Goal: Transaction & Acquisition: Purchase product/service

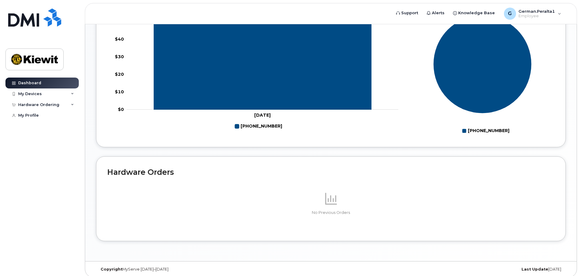
scroll to position [278, 0]
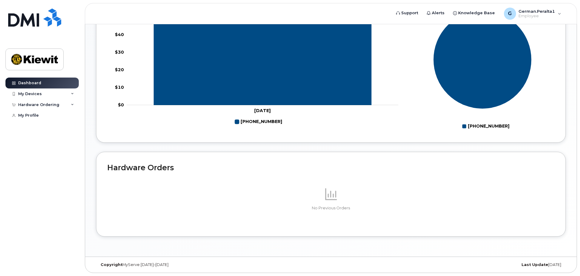
click at [343, 197] on p at bounding box center [330, 194] width 447 height 15
click at [136, 167] on h2 "Hardware Orders" at bounding box center [330, 167] width 447 height 9
click at [68, 105] on div "Hardware Ordering" at bounding box center [41, 104] width 73 height 11
click at [34, 116] on div "New Order" at bounding box center [32, 115] width 23 height 5
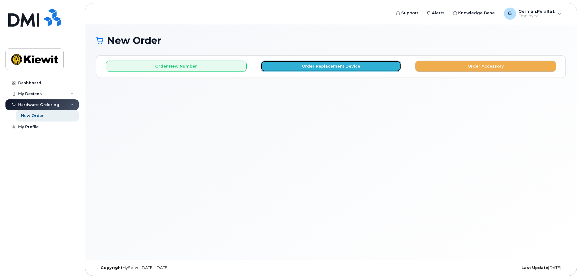
click at [272, 66] on button "Order Replacement Device" at bounding box center [331, 66] width 141 height 11
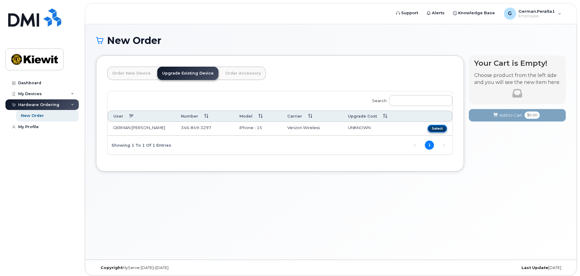
click at [438, 127] on button "Select" at bounding box center [437, 129] width 19 height 8
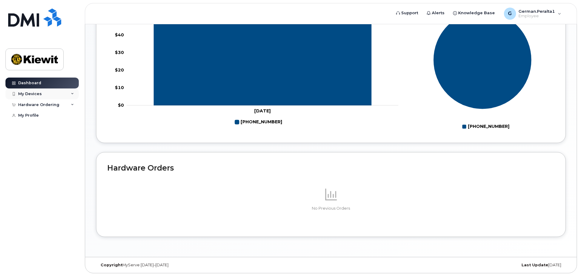
scroll to position [278, 0]
click at [59, 105] on div "Hardware Ordering" at bounding box center [41, 104] width 73 height 11
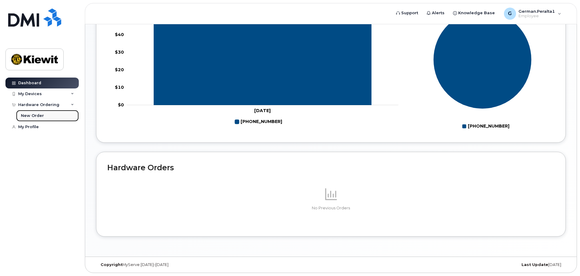
click at [36, 114] on div "New Order" at bounding box center [32, 115] width 23 height 5
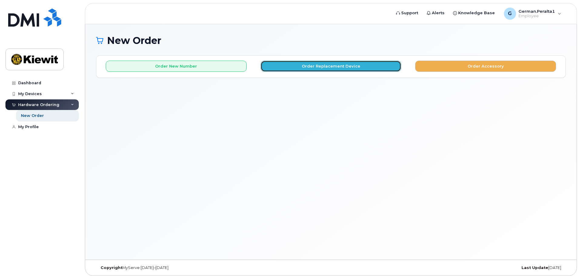
click at [305, 64] on button "Order Replacement Device" at bounding box center [331, 66] width 141 height 11
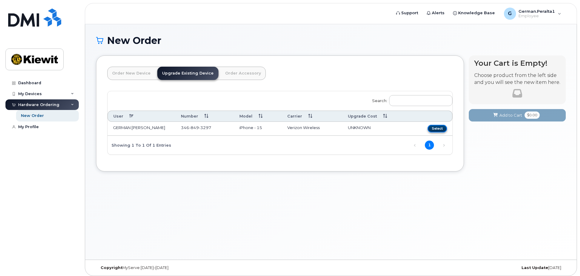
click at [443, 126] on button "Select" at bounding box center [437, 129] width 19 height 8
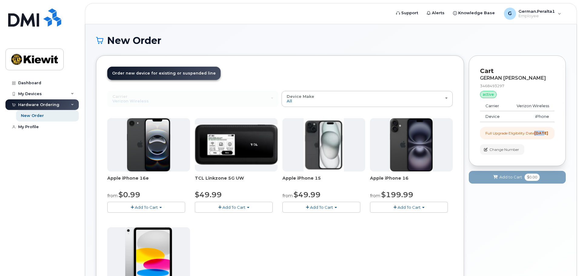
drag, startPoint x: 538, startPoint y: 134, endPoint x: 547, endPoint y: 133, distance: 9.1
click at [547, 133] on strong "[DATE]" at bounding box center [541, 133] width 14 height 5
click at [554, 155] on div "GERMAN PERALTA 3468493297 active suspended Carrier Verizon Wireless Device iPho…" at bounding box center [517, 115] width 75 height 80
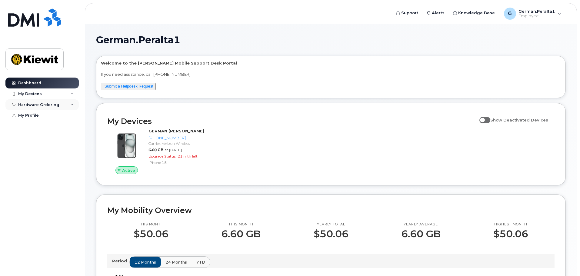
click at [63, 107] on div "Hardware Ordering" at bounding box center [41, 104] width 73 height 11
click at [40, 114] on div "New Order" at bounding box center [32, 115] width 23 height 5
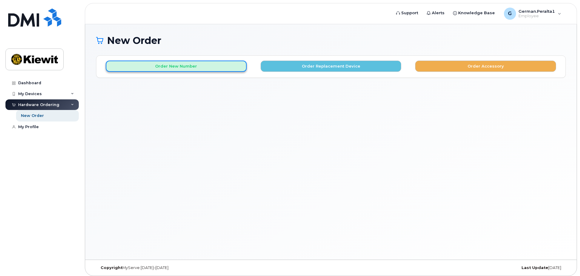
click at [209, 68] on button "Order New Number" at bounding box center [176, 66] width 141 height 11
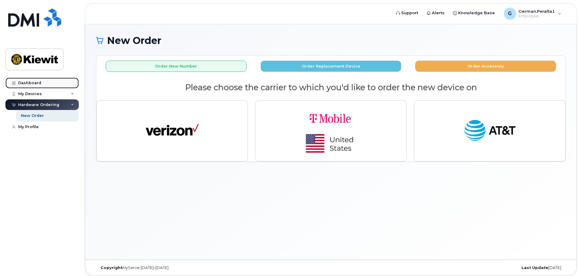
click at [31, 83] on div "Dashboard" at bounding box center [29, 83] width 23 height 5
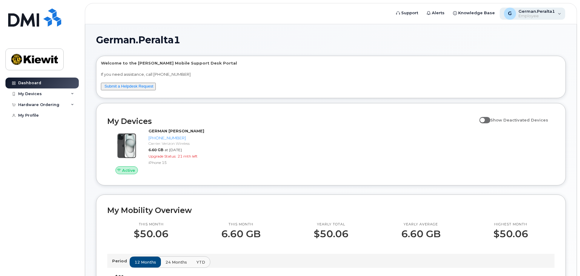
click at [564, 12] on div "G German.Peralta1 Employee" at bounding box center [533, 14] width 66 height 12
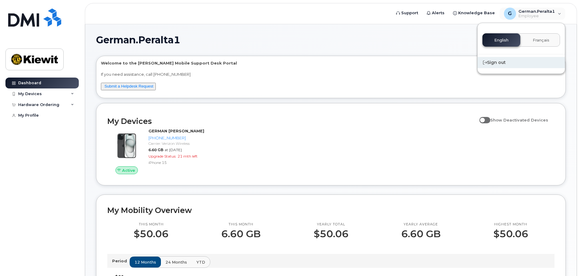
click at [497, 59] on div "Sign out" at bounding box center [521, 62] width 87 height 11
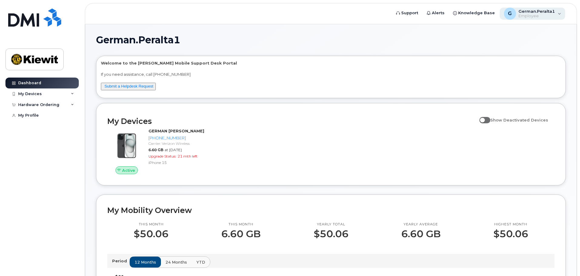
click at [557, 16] on div "G German.Peralta1 Employee" at bounding box center [533, 14] width 66 height 12
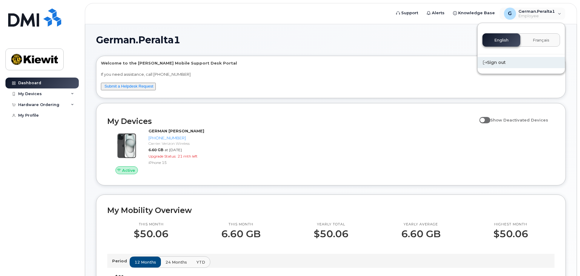
click at [515, 65] on div "Sign out" at bounding box center [521, 62] width 87 height 11
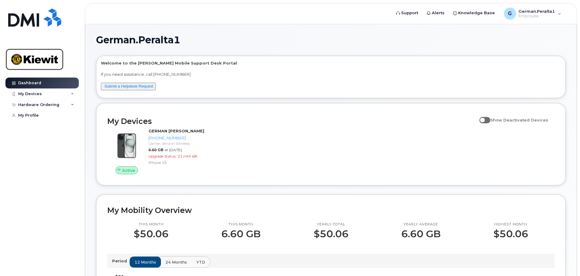
click at [46, 64] on img at bounding box center [34, 60] width 47 height 18
click at [39, 116] on link "My Profile" at bounding box center [41, 115] width 73 height 11
click at [66, 96] on div "My Devices" at bounding box center [41, 94] width 73 height 11
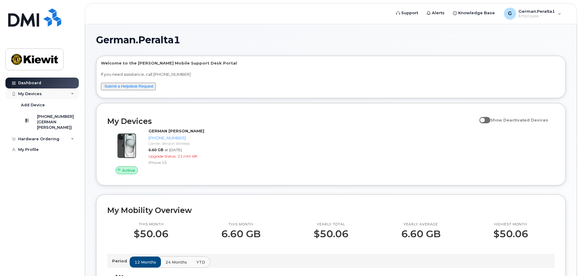
click at [69, 95] on div "My Devices" at bounding box center [41, 94] width 73 height 11
click at [65, 108] on div "Hardware Ordering" at bounding box center [41, 104] width 73 height 11
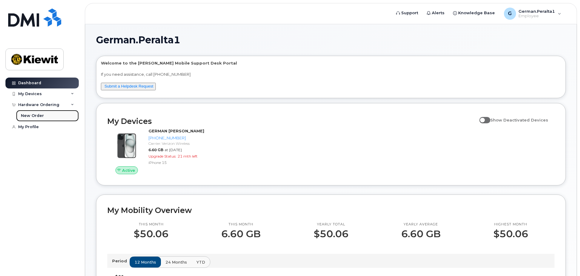
click at [31, 118] on div "New Order" at bounding box center [32, 115] width 23 height 5
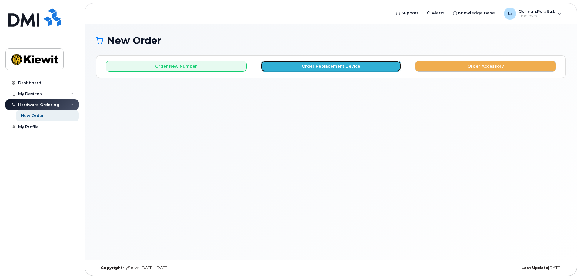
click at [370, 64] on button "Order Replacement Device" at bounding box center [331, 66] width 141 height 11
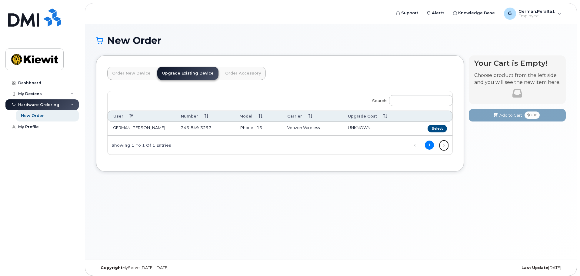
click at [444, 145] on link "Next" at bounding box center [444, 145] width 9 height 9
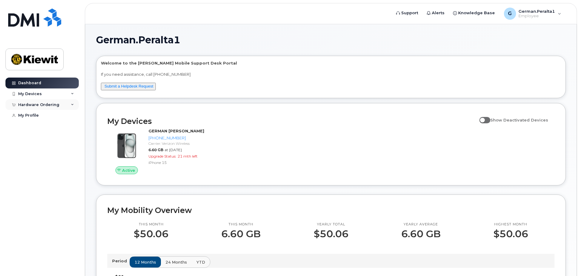
click at [55, 102] on div "Hardware Ordering" at bounding box center [38, 104] width 41 height 5
click at [34, 113] on div "New Order" at bounding box center [32, 115] width 23 height 5
click at [66, 106] on div "Hardware Ordering" at bounding box center [41, 104] width 73 height 11
click at [75, 94] on div "My Devices" at bounding box center [41, 94] width 73 height 11
click at [71, 95] on icon at bounding box center [72, 93] width 3 height 3
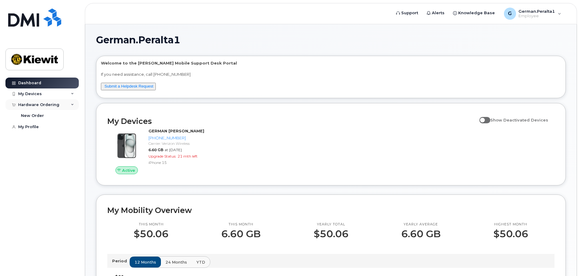
click at [74, 102] on div "Hardware Ordering" at bounding box center [41, 104] width 73 height 11
click at [36, 116] on div "New Order" at bounding box center [32, 115] width 23 height 5
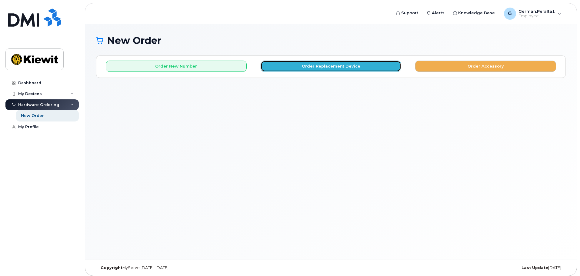
click at [330, 69] on button "Order Replacement Device" at bounding box center [331, 66] width 141 height 11
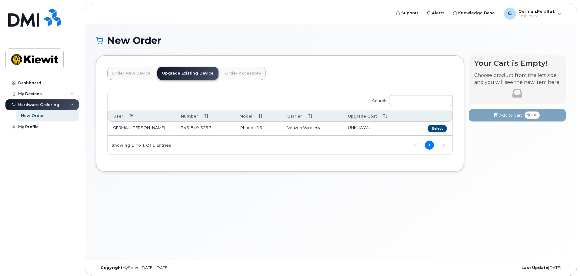
click at [128, 72] on link "Order New Device" at bounding box center [131, 73] width 48 height 13
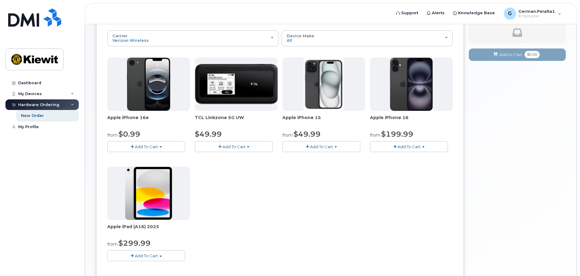
scroll to position [30, 0]
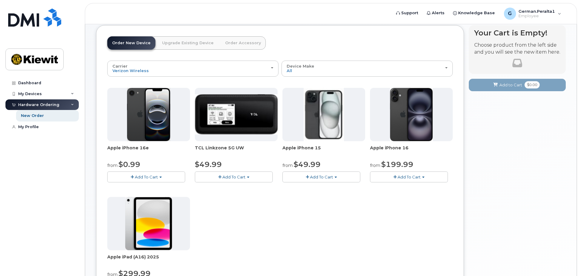
click at [395, 179] on button "Add To Cart" at bounding box center [409, 177] width 78 height 11
click at [415, 232] on div "Apple iPhone 16e from $0.99 Add To Cart $0.99 - 2 Year Activation (128GB) $599.…" at bounding box center [280, 194] width 346 height 213
click at [404, 175] on span "Add To Cart" at bounding box center [409, 177] width 23 height 5
click at [430, 197] on link "$199.99 - 2 Year Activation (128GB)" at bounding box center [414, 196] width 84 height 8
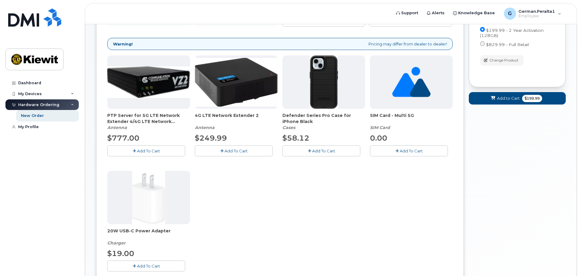
scroll to position [91, 0]
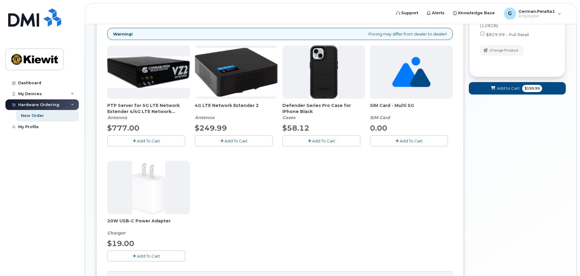
click at [156, 258] on span "Add To Cart" at bounding box center [148, 256] width 23 height 5
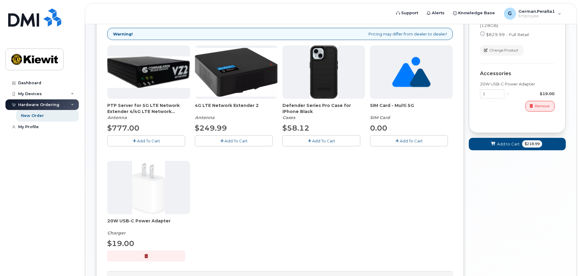
click at [318, 139] on span "Add To Cart" at bounding box center [323, 141] width 23 height 5
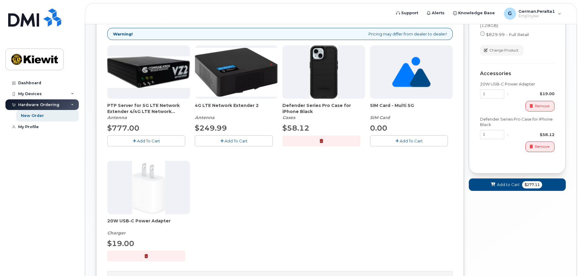
click at [397, 141] on icon "button" at bounding box center [397, 141] width 3 height 4
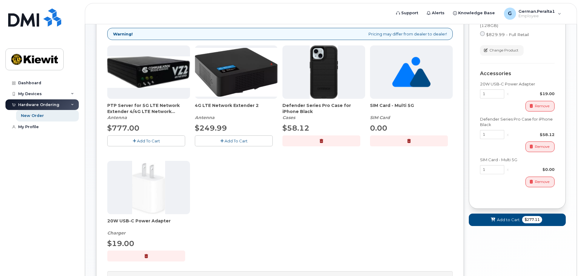
click at [414, 142] on button "button" at bounding box center [409, 141] width 78 height 11
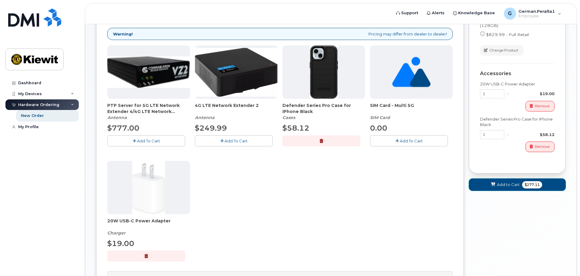
click at [508, 187] on span "Add to Cart" at bounding box center [508, 185] width 23 height 6
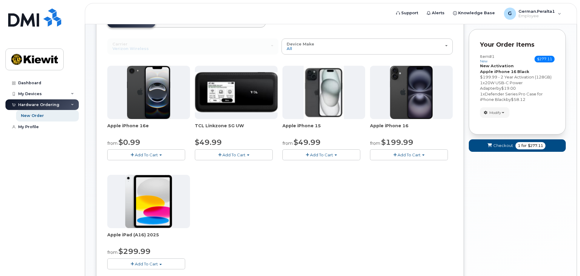
scroll to position [0, 0]
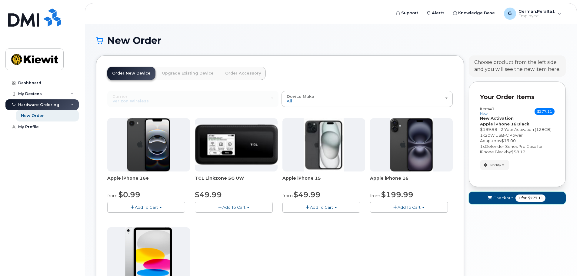
click at [505, 199] on span "Checkout" at bounding box center [504, 198] width 20 height 6
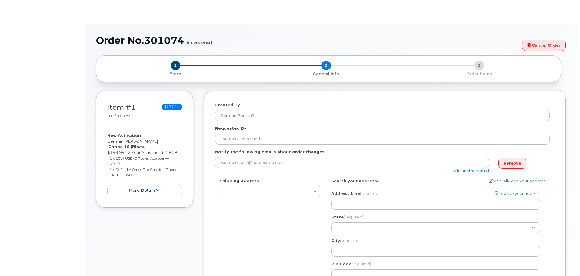
select select
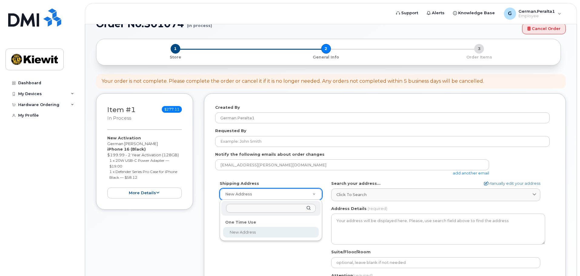
scroll to position [30, 0]
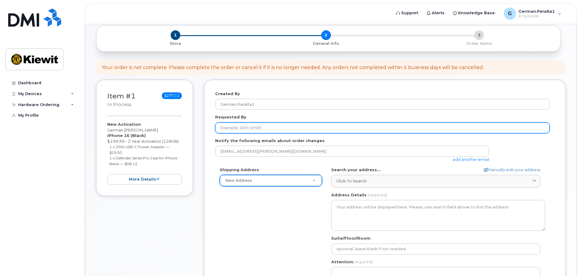
click at [275, 128] on input "Requested By" at bounding box center [382, 127] width 335 height 11
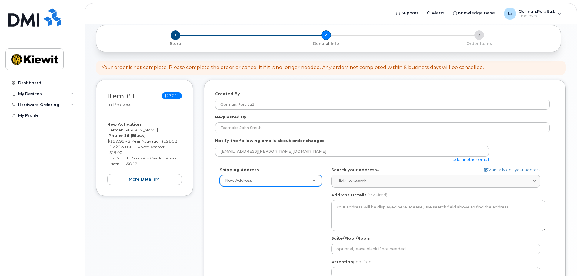
click at [209, 195] on div "Created By German.Peralta1 Requested By Notify the following emails about order…" at bounding box center [385, 206] width 362 height 253
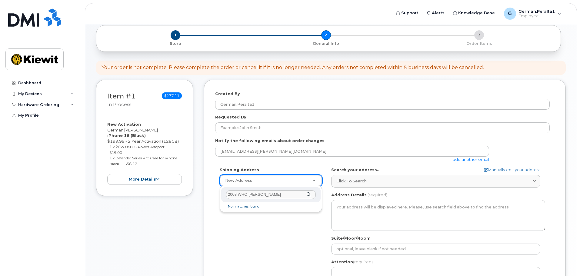
click at [260, 206] on li "No matches found" at bounding box center [271, 206] width 97 height 6
click at [270, 198] on input "2008 WHO mills" at bounding box center [271, 194] width 90 height 9
click at [310, 195] on div "2008 WHO mills" at bounding box center [270, 194] width 99 height 15
type input "2"
select select
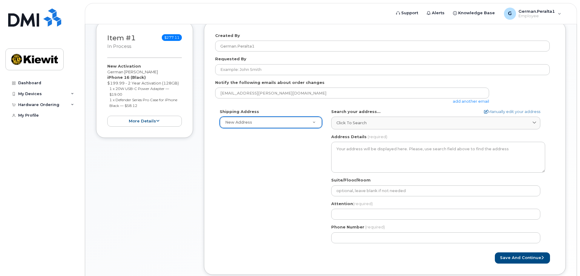
scroll to position [91, 0]
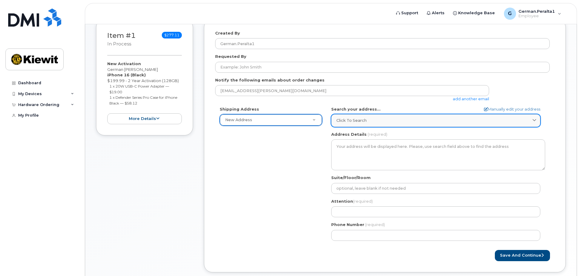
click at [366, 118] on span "Click to search" at bounding box center [352, 121] width 30 height 6
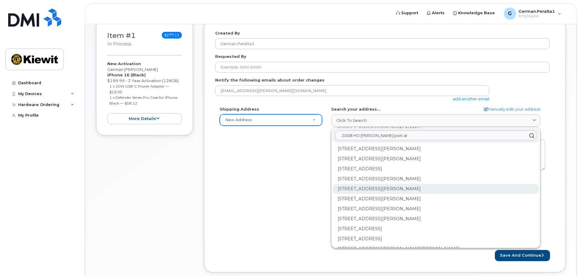
scroll to position [182, 0]
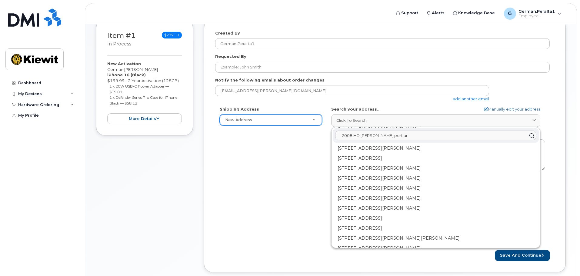
click at [353, 136] on input "2008 HO mills port ar" at bounding box center [435, 136] width 201 height 10
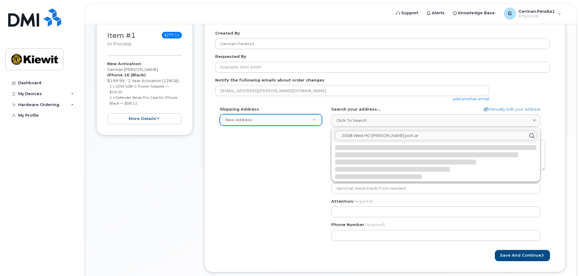
scroll to position [0, 0]
click at [368, 136] on input "2008 West HO mills port ar" at bounding box center [435, 136] width 201 height 10
click at [371, 136] on input "2008 West H.O mills port ar" at bounding box center [435, 136] width 201 height 10
click at [399, 136] on input "2008 West H.O. mills port ar" at bounding box center [435, 136] width 201 height 10
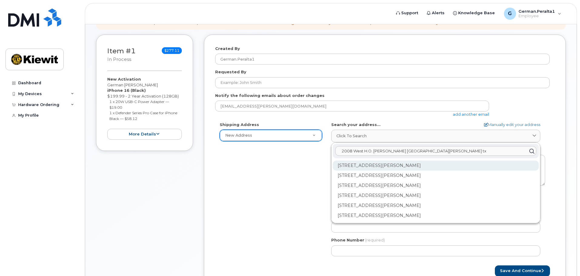
scroll to position [66, 0]
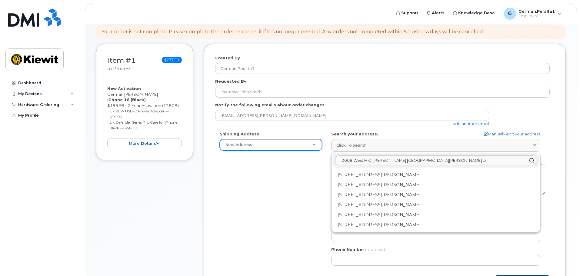
drag, startPoint x: 418, startPoint y: 160, endPoint x: 384, endPoint y: 161, distance: 34.3
click at [384, 161] on input "2008 West H.O. mills port artur tx" at bounding box center [435, 161] width 201 height 10
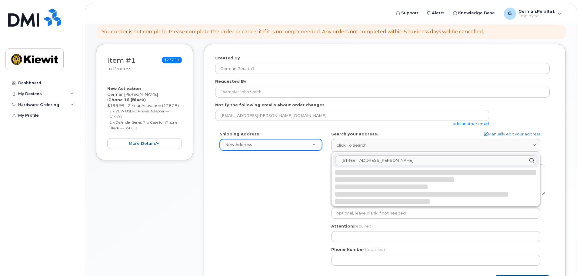
click at [363, 159] on input "2008 West H O Mills Blvd" at bounding box center [435, 161] width 201 height 10
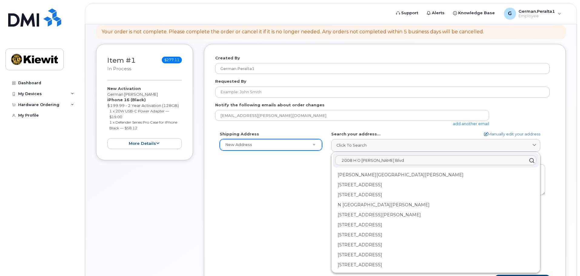
click at [383, 161] on input "2008 H O Mills Blvd" at bounding box center [435, 161] width 201 height 10
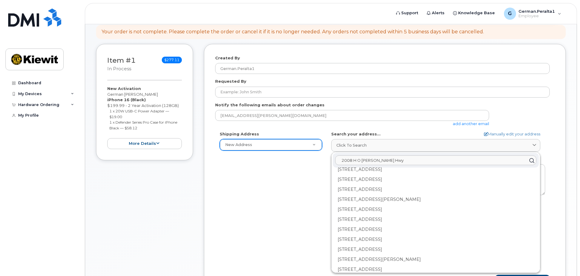
scroll to position [333, 0]
drag, startPoint x: 389, startPoint y: 161, endPoint x: 326, endPoint y: 165, distance: 63.5
click at [326, 165] on div "Shipping Address New Address New Address AB Search your address... Manually edi…" at bounding box center [382, 200] width 335 height 139
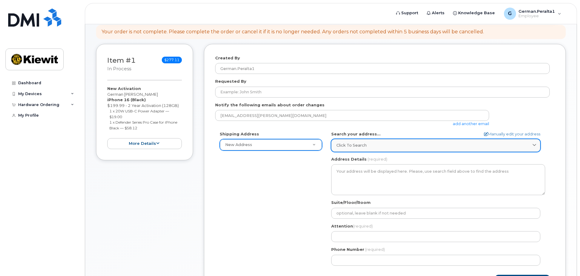
click at [359, 147] on span "Click to search" at bounding box center [352, 145] width 30 height 6
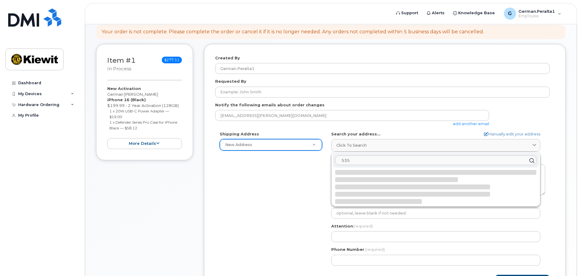
scroll to position [0, 0]
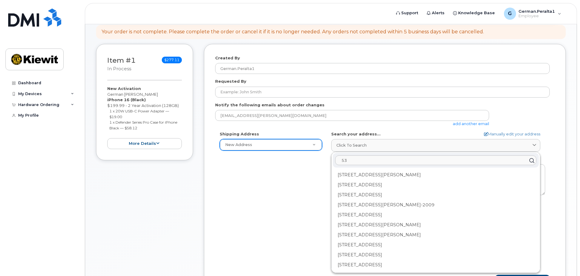
type input "5"
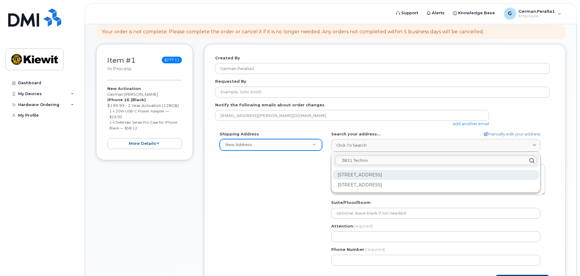
type input "3831 Techno"
click at [457, 176] on div "3831 Technology Forest Blvd Spring TX 77381" at bounding box center [436, 175] width 206 height 10
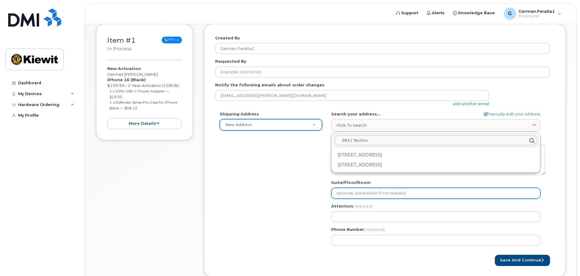
scroll to position [96, 0]
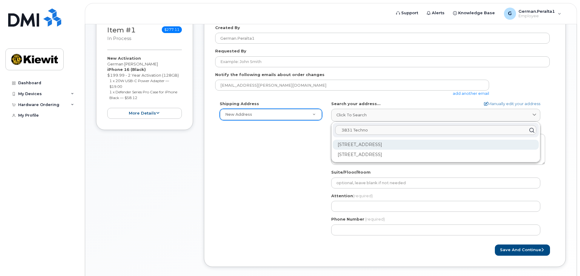
click at [466, 147] on div "3831 Technology Forest Blvd Ste 200 Spring TX 77381-2028" at bounding box center [436, 145] width 206 height 10
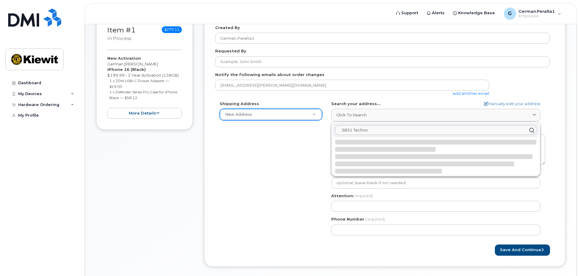
select select
type textarea "3831 Technology Forest Blvd Ste 200 SPRING TX 77381-2028 UNITED STATES"
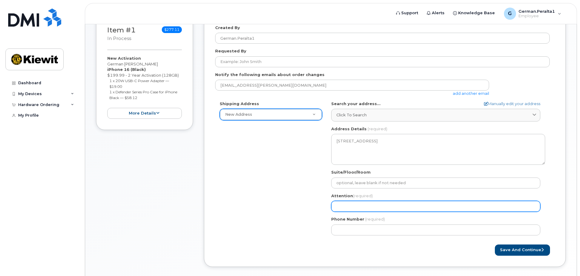
click at [377, 204] on input "Attention (required)" at bounding box center [435, 206] width 209 height 11
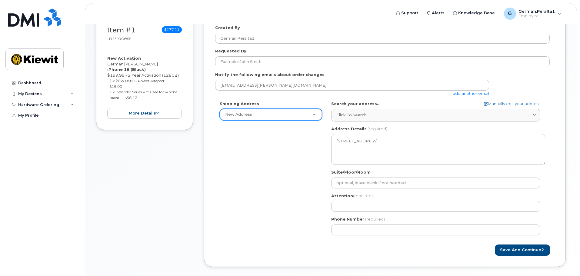
click at [285, 205] on div "Shipping Address New Address New Address TX Spring Search your address... Manua…" at bounding box center [382, 170] width 335 height 139
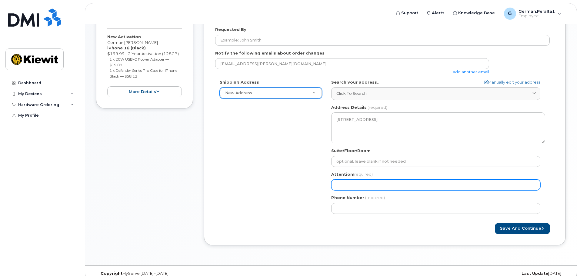
scroll to position [127, 0]
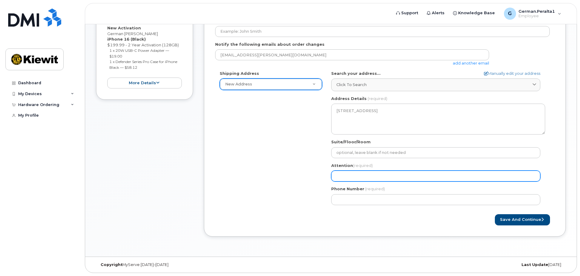
click at [389, 174] on input "Attention (required)" at bounding box center [435, 176] width 209 height 11
select select
type input "B"
select select
type input "Br"
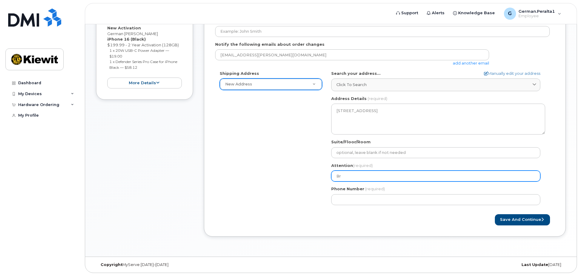
select select
type input "Bry"
select select
type input "Brya"
select select
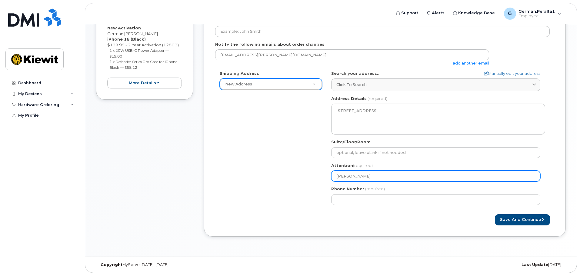
type input "Bryan"
select select
type input "Bryan G"
select select
type input "Bryan"
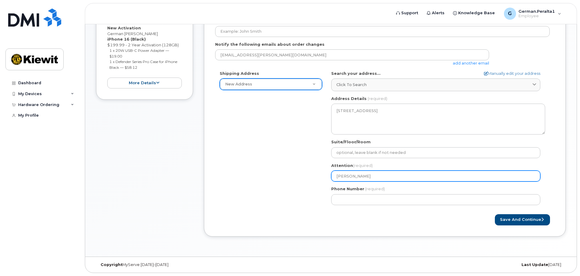
select select
type input "Bryan O"
select select
type input "Bryan Or"
select select
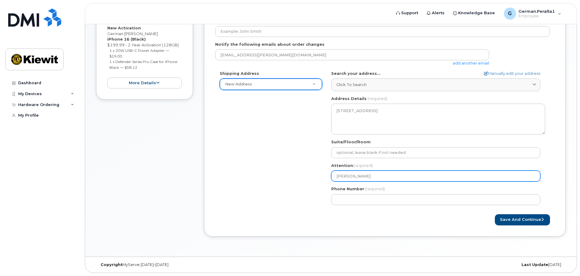
type input "Bryan Ort"
select select
type input "Bryan Orti"
select select
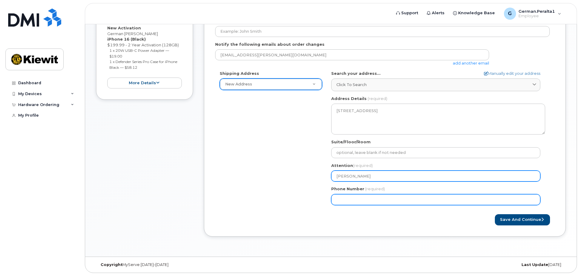
type input "Bryan Ortiz"
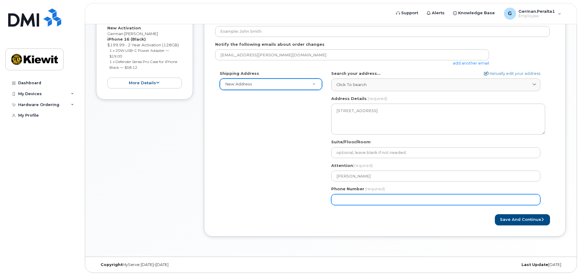
click at [388, 195] on input "Phone Number" at bounding box center [435, 199] width 209 height 11
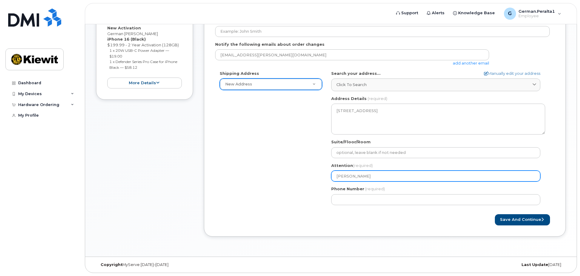
click at [366, 177] on input "Bryan Ortiz" at bounding box center [435, 176] width 209 height 11
select select
type input "Bryan Orti"
select select
type input "Bryan Ort"
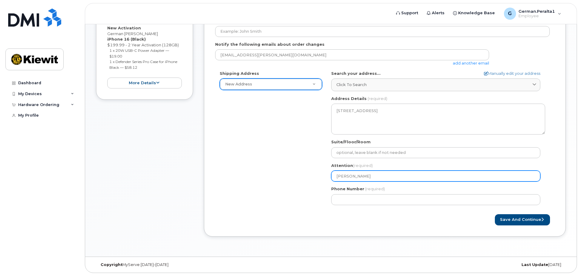
select select
type input "Bryan Or"
select select
type input "Bryan O"
select select
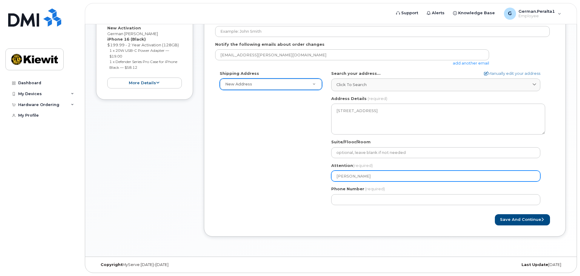
type input "Bryan"
select select
type input "Brya"
select select
type input "Bry"
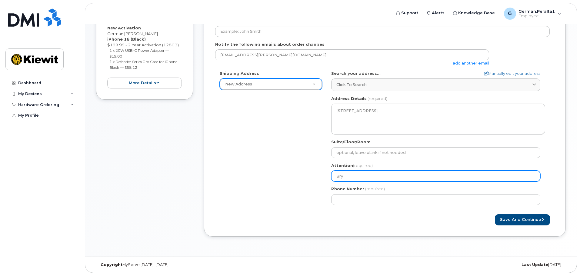
select select
type input "Br"
select select
type input "B"
select select
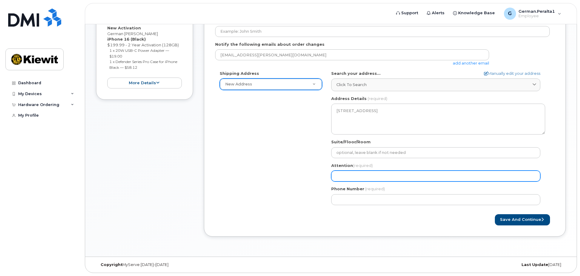
select select
type input "G"
select select
type input "Ge"
select select
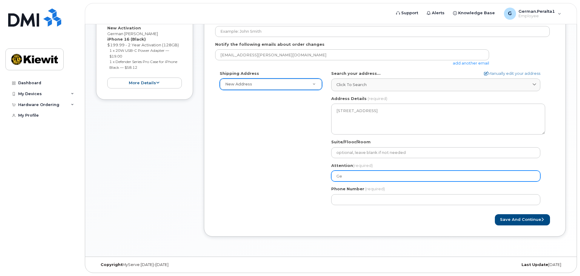
type input "Ger"
select select
type input "Germ"
select select
type input "Germa"
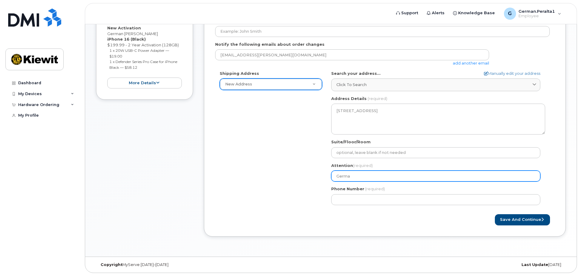
select select
type input "German"
select select
type input "German P"
select select
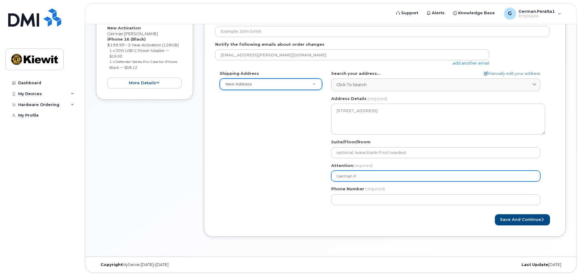
type input "German Pe"
select select
type input "German Per"
select select
type input "German Pera"
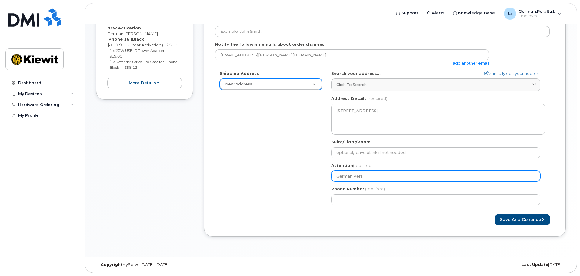
select select
type input "German Peral"
select select
type input "German Peralt"
select select
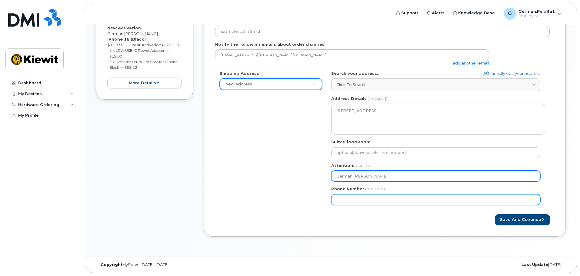
type input "German Peralta"
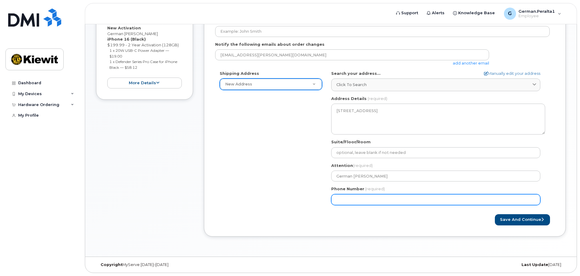
drag, startPoint x: 348, startPoint y: 203, endPoint x: 351, endPoint y: 201, distance: 3.8
click at [348, 203] on input "Phone Number" at bounding box center [435, 199] width 209 height 11
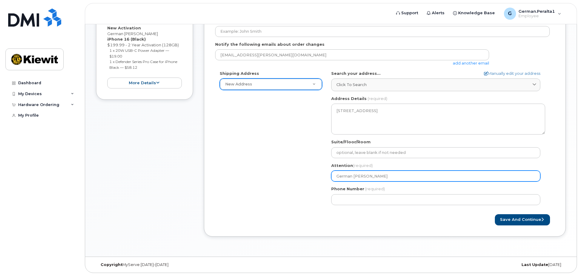
drag, startPoint x: 373, startPoint y: 179, endPoint x: 327, endPoint y: 179, distance: 45.8
click at [327, 179] on div "TX Spring Search your address... Manually edit your address Click to search 383…" at bounding box center [438, 140] width 223 height 139
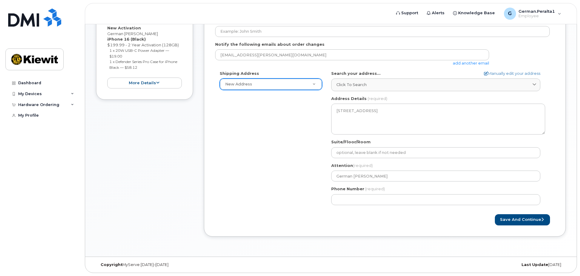
drag, startPoint x: 345, startPoint y: 187, endPoint x: 348, endPoint y: 194, distance: 7.5
click at [346, 188] on label "Phone Number" at bounding box center [347, 189] width 33 height 6
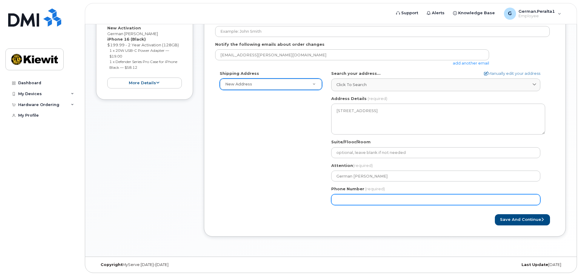
click at [351, 198] on input "Phone Number" at bounding box center [435, 199] width 209 height 11
type input "346467195"
select select
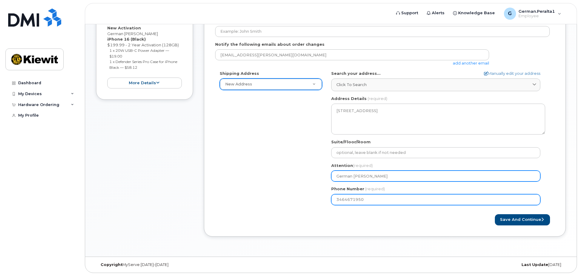
type input "3464671950"
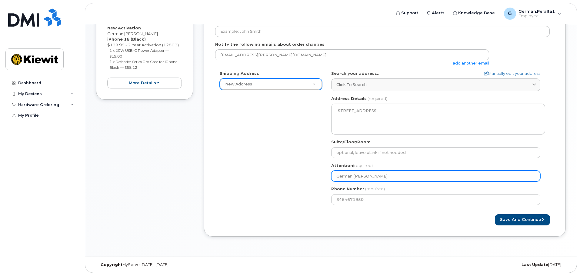
click at [373, 178] on input "German Peralta" at bounding box center [435, 176] width 209 height 11
select select
type input "German Peralt"
select select
type input "German Peral"
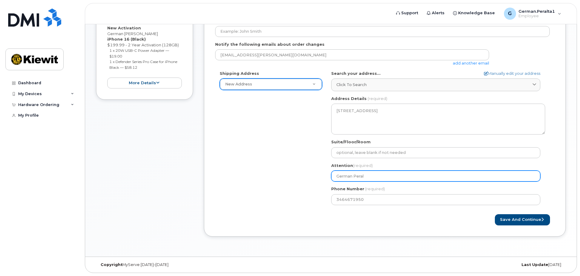
select select
type input "German Pera"
select select
type input "German Per"
select select
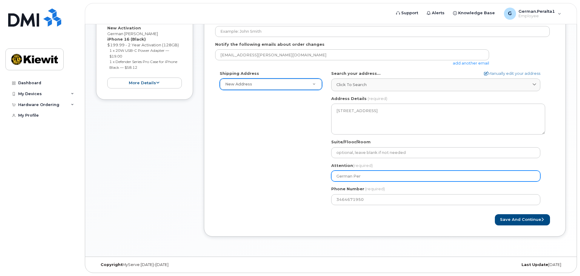
type input "German Pe"
select select
type input "German P"
select select
type input "German"
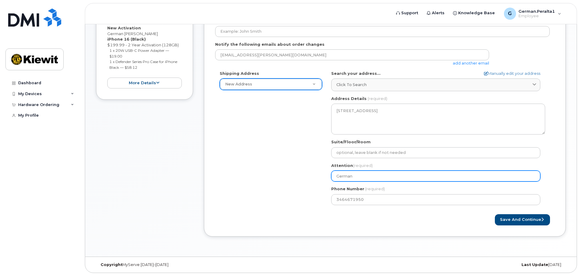
select select
type input "Germa"
select select
type input "Germ"
select select
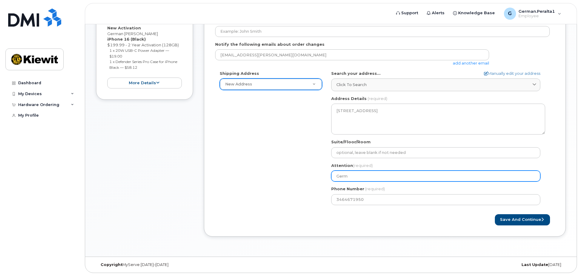
type input "Ger"
select select
type input "Ge"
select select
type input "G"
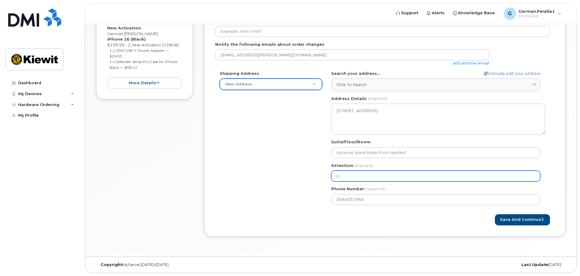
select select
type input "B"
select select
type input "Br"
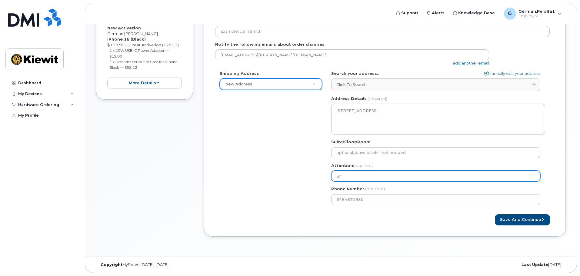
select select
type input "Bry"
select select
type input "Brya"
select select
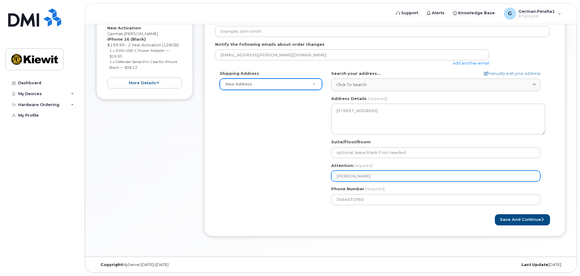
type input "Bryan"
select select
type input "Bryan O"
select select
type input "Bryan Or"
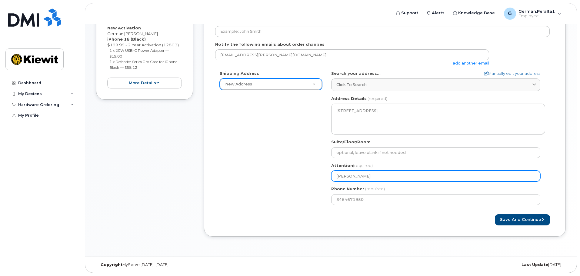
select select
type input "Bryan Ort"
select select
type input "Bryan Orti"
select select
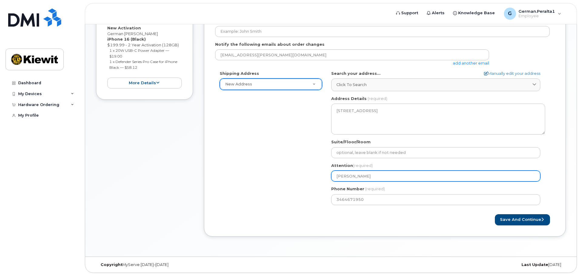
type input "Bryan Ortiz"
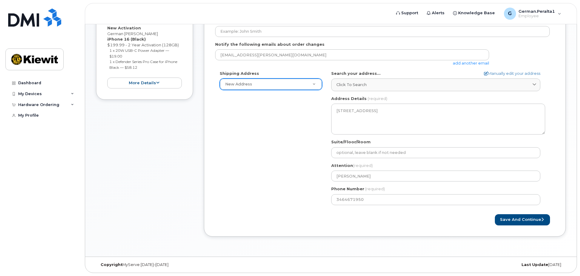
click at [284, 211] on form "Created By German.Peralta1 Requested By Notify the following emails about order…" at bounding box center [385, 110] width 340 height 231
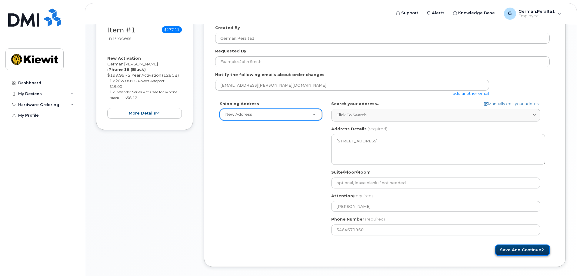
click at [535, 253] on button "Save and Continue" at bounding box center [522, 250] width 55 height 11
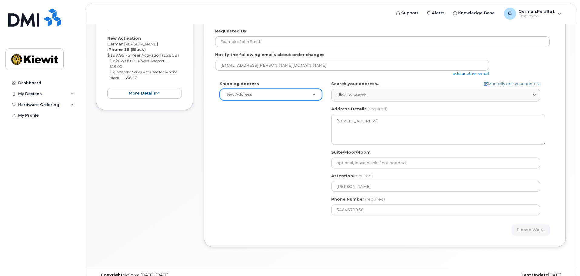
scroll to position [127, 0]
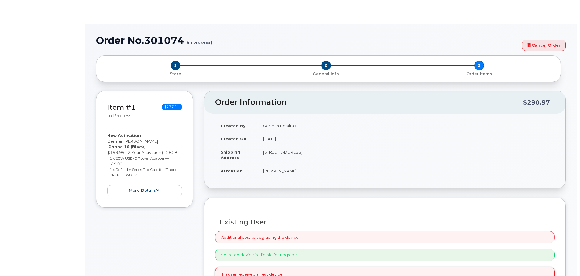
radio input "true"
select select
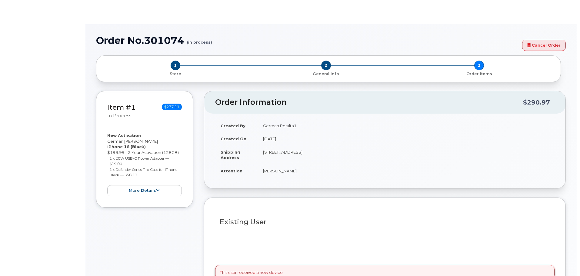
type input "2973412"
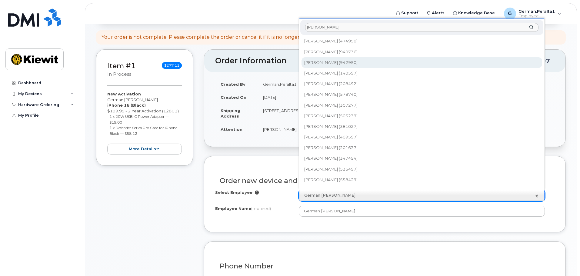
scroll to position [5, 0]
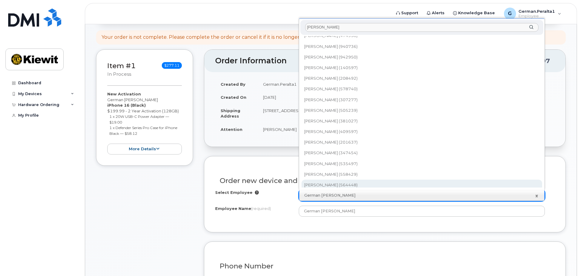
type input "francisco lo"
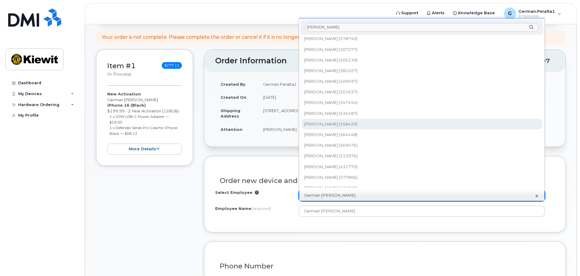
scroll to position [66, 0]
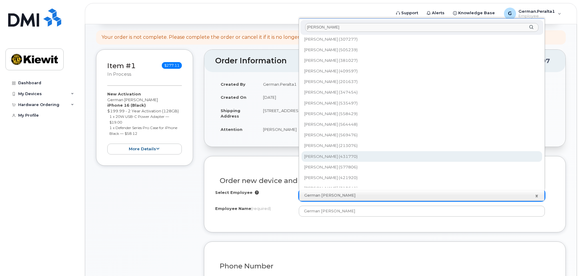
type input "2156051"
type input "[PERSON_NAME]"
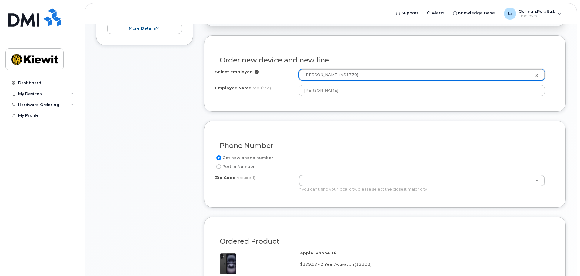
scroll to position [182, 0]
click at [221, 165] on input "Port In Number" at bounding box center [218, 166] width 5 height 5
radio input "true"
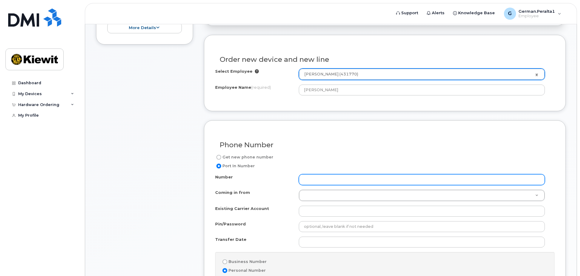
click at [360, 175] on input "Number" at bounding box center [422, 179] width 246 height 11
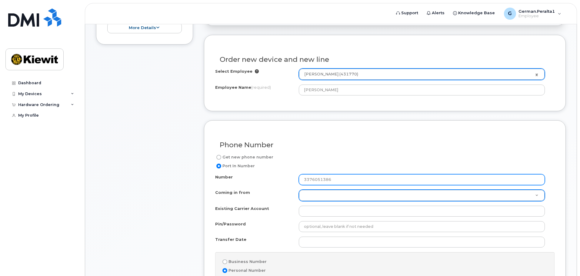
type input "3376051386"
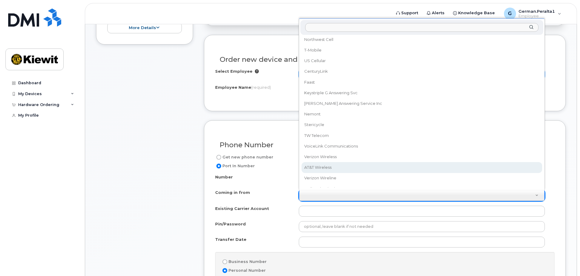
scroll to position [19, 0]
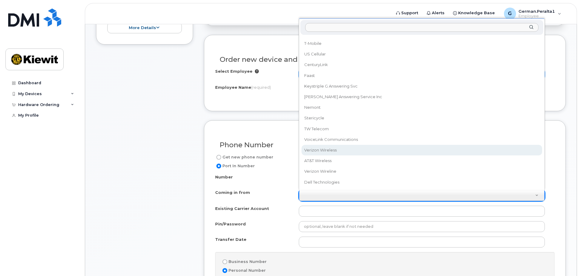
select select "Verizon Wireless"
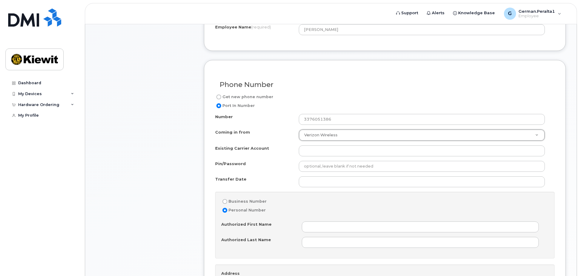
scroll to position [243, 0]
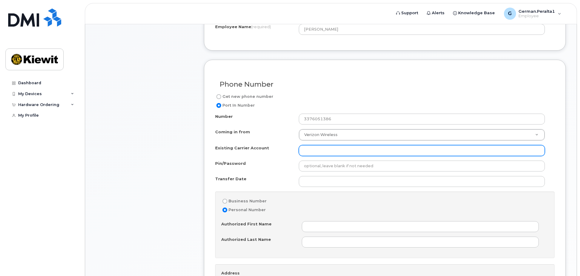
click at [333, 151] on input "Existing Carrier Account" at bounding box center [422, 150] width 246 height 11
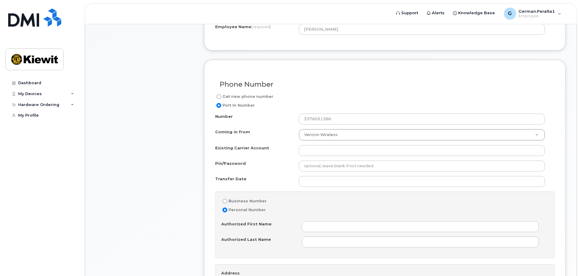
click at [278, 184] on div "Transfer Date" at bounding box center [382, 181] width 335 height 11
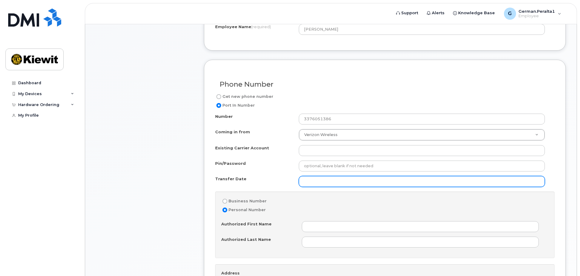
click at [333, 185] on input "Transfer Date" at bounding box center [422, 181] width 246 height 11
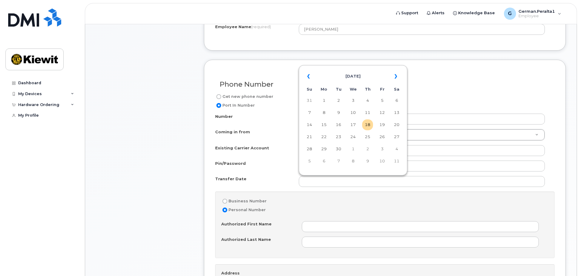
click at [288, 187] on div "Transfer Date" at bounding box center [382, 181] width 335 height 11
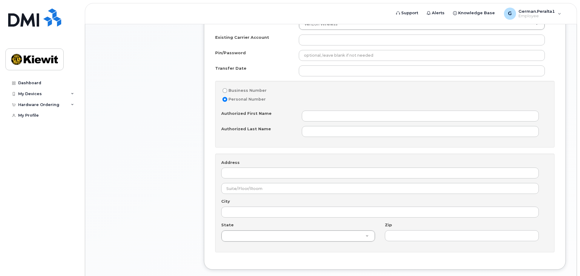
scroll to position [364, 0]
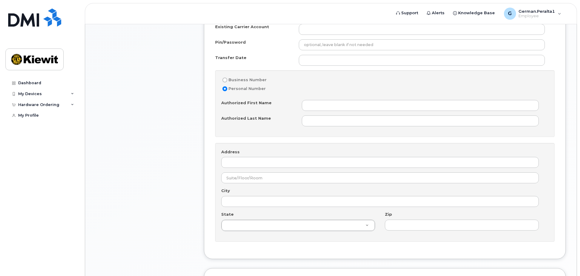
click at [232, 79] on label "Business Number" at bounding box center [243, 79] width 45 height 7
click at [227, 79] on input "Business Number" at bounding box center [225, 80] width 5 height 5
radio input "true"
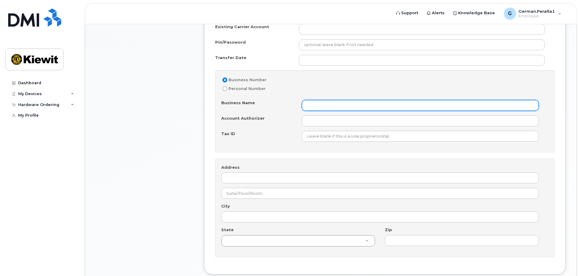
click at [360, 104] on input "Business Name" at bounding box center [420, 105] width 237 height 11
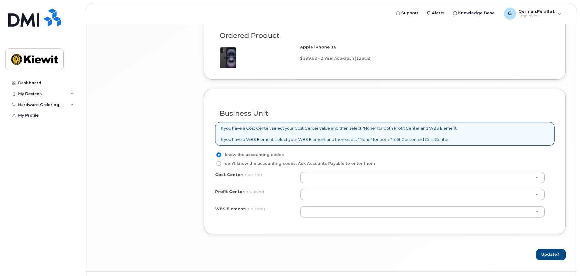
scroll to position [651, 0]
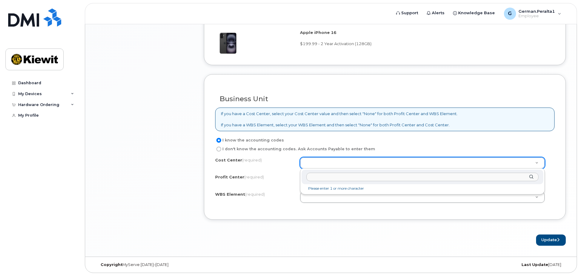
click at [363, 179] on input "text" at bounding box center [422, 177] width 232 height 9
click at [316, 177] on input "105058" at bounding box center [422, 177] width 232 height 9
type input "106058"
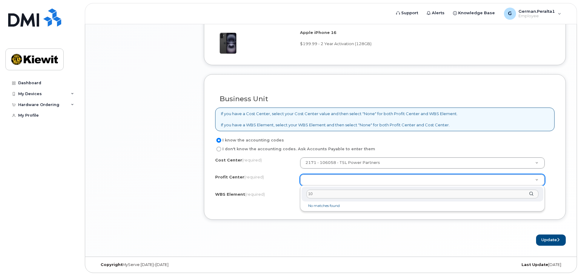
type input "1"
select select "None"
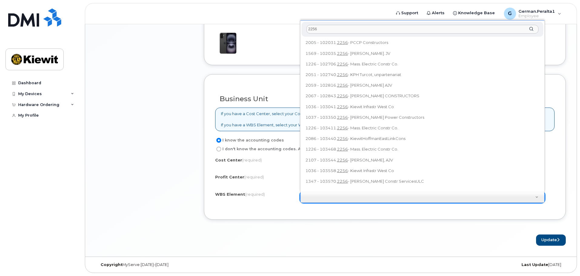
scroll to position [0, 0]
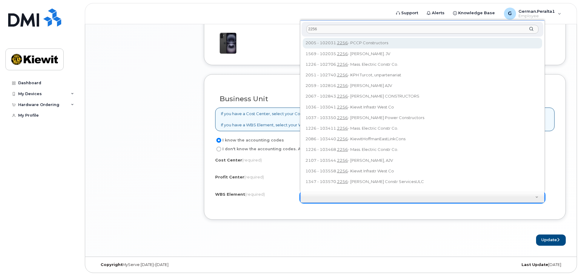
click at [308, 28] on input "2256" at bounding box center [422, 29] width 232 height 9
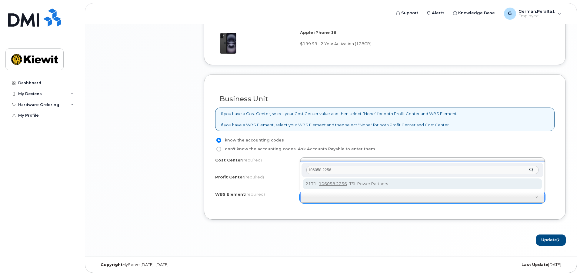
type input "106058.2256"
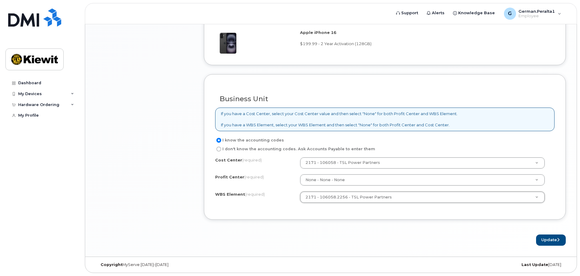
click at [290, 215] on div "Business Unit If you have a Cost Center, select your Cost Center value and then…" at bounding box center [385, 147] width 362 height 146
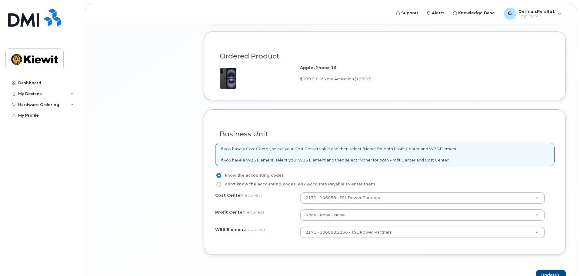
scroll to position [651, 0]
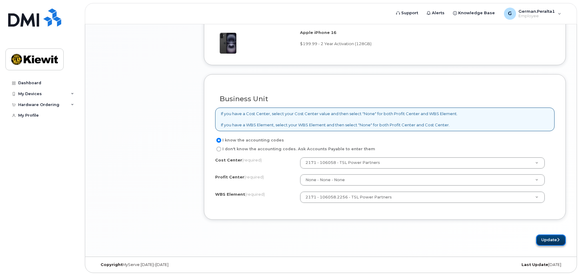
click at [546, 239] on button "Update" at bounding box center [551, 240] width 30 height 11
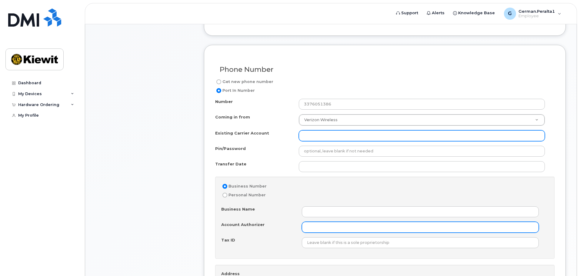
scroll to position [236, 0]
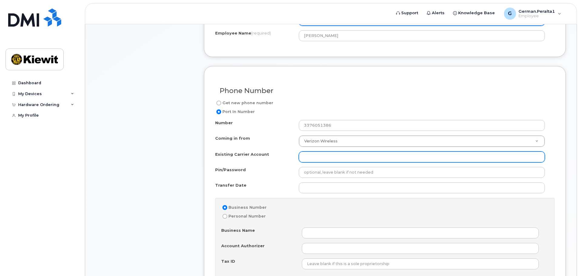
click at [384, 161] on input "Existing Carrier Account" at bounding box center [422, 157] width 246 height 11
type input "Verizon"
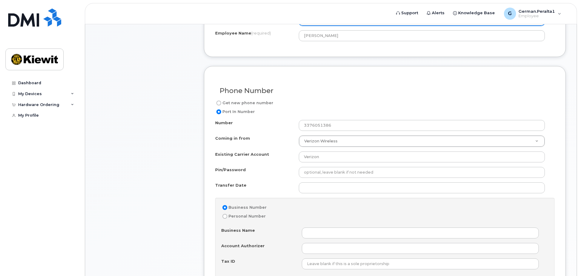
click at [450, 196] on div "Number 3376051386 Coming in from Verizon Wireless Coming in from AT&T Wireline …" at bounding box center [385, 252] width 340 height 265
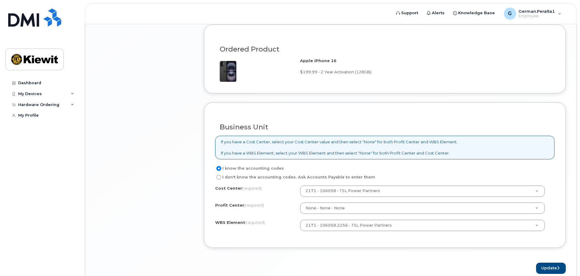
scroll to position [651, 0]
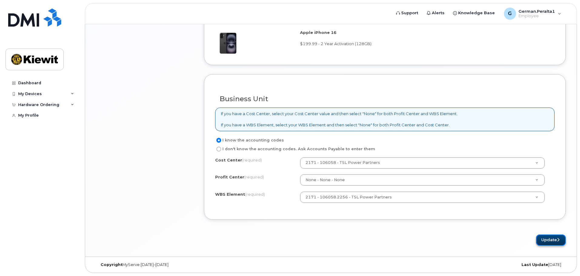
click at [547, 242] on button "Update" at bounding box center [551, 240] width 30 height 11
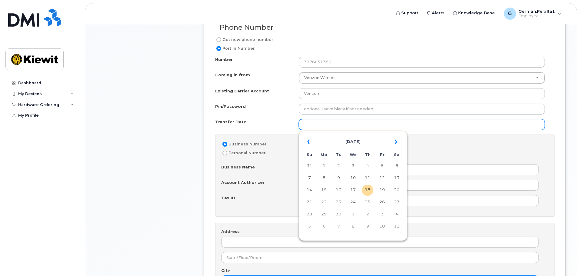
scroll to position [297, 0]
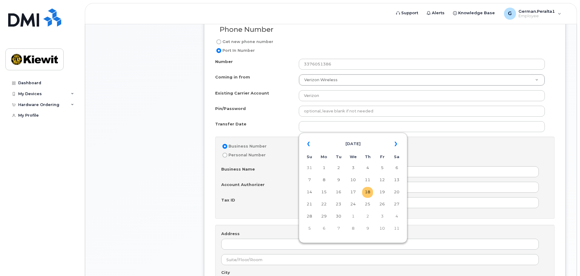
click at [367, 191] on td "18" at bounding box center [367, 192] width 11 height 11
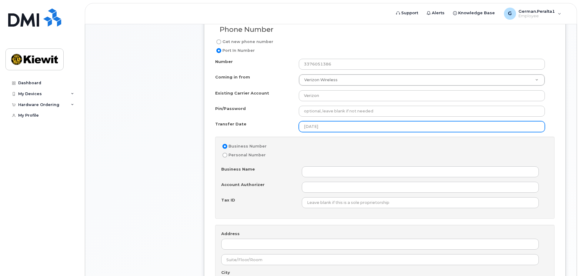
click at [329, 130] on input "2025-09-18" at bounding box center [422, 126] width 246 height 11
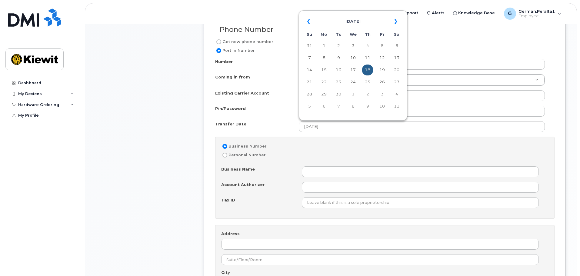
click at [343, 142] on div "Business Number Personal Number Business Name Account Authorizer Tax ID" at bounding box center [385, 178] width 340 height 82
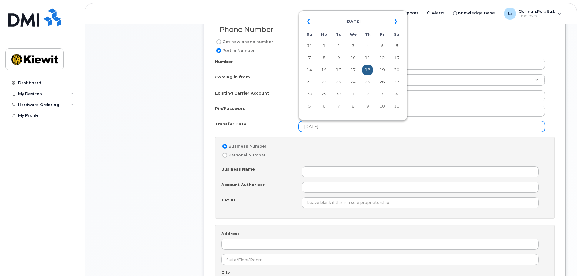
click at [350, 124] on input "2025-09-18" at bounding box center [422, 126] width 246 height 11
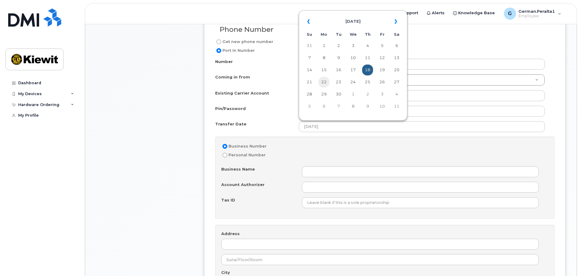
click at [320, 81] on td "22" at bounding box center [324, 82] width 11 height 11
type input "2025-09-22"
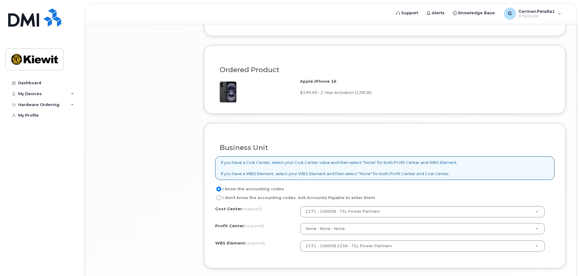
scroll to position [651, 0]
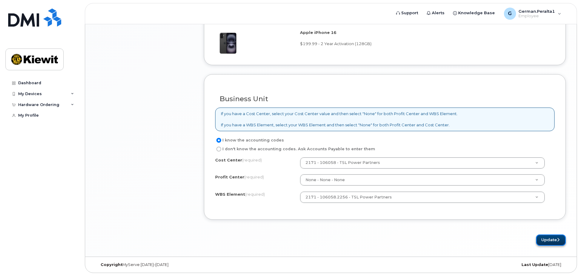
click at [541, 239] on button "Update" at bounding box center [551, 240] width 30 height 11
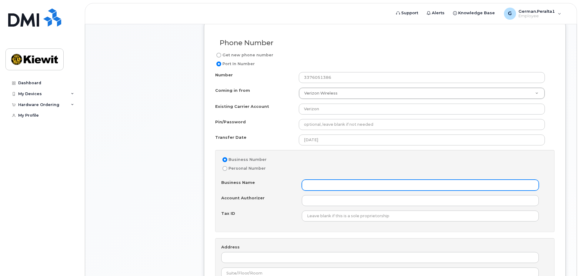
scroll to position [312, 0]
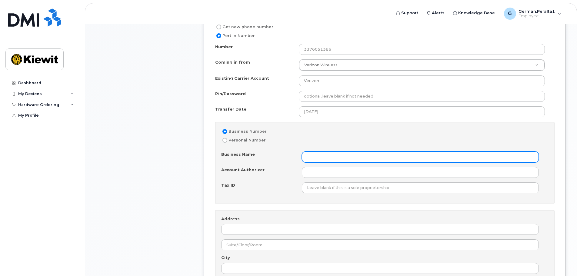
click at [353, 154] on input "Business Name" at bounding box center [420, 157] width 237 height 11
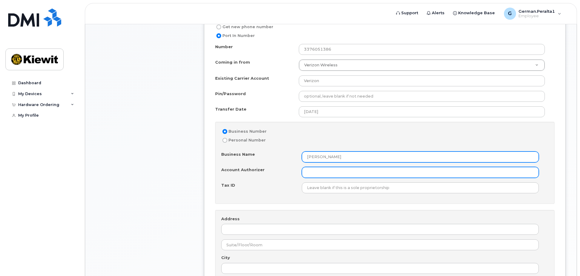
type input "Kiewit"
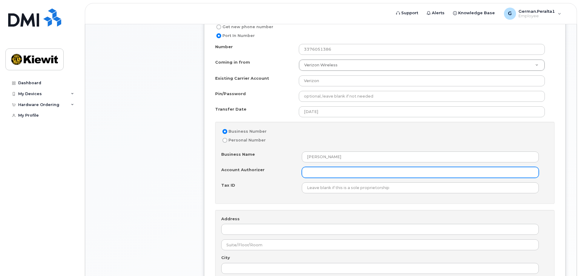
click at [353, 172] on input "Account Authorizer" at bounding box center [420, 172] width 237 height 11
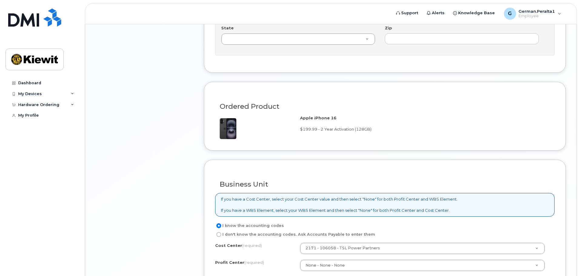
scroll to position [651, 0]
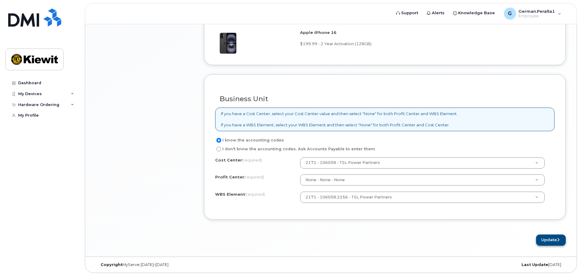
type input "Jace Miller"
click at [543, 240] on button "Update" at bounding box center [551, 240] width 30 height 11
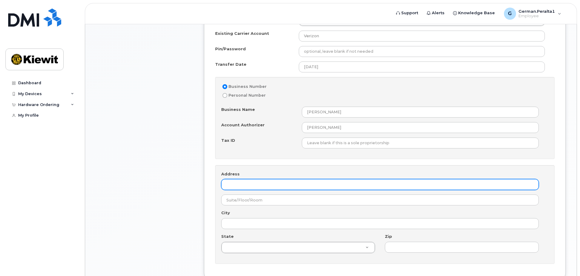
scroll to position [354, 0]
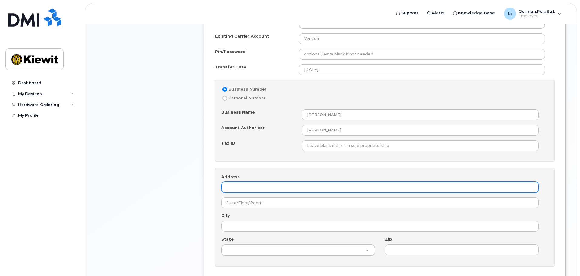
click at [315, 185] on input "Address" at bounding box center [380, 187] width 318 height 11
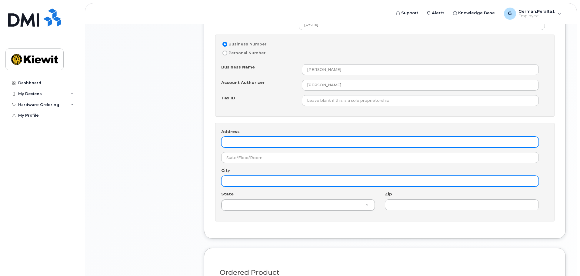
scroll to position [415, 0]
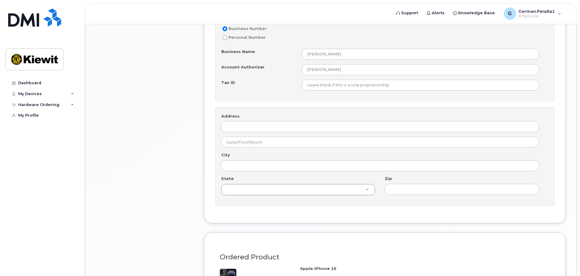
click at [311, 121] on div "Address" at bounding box center [382, 122] width 323 height 19
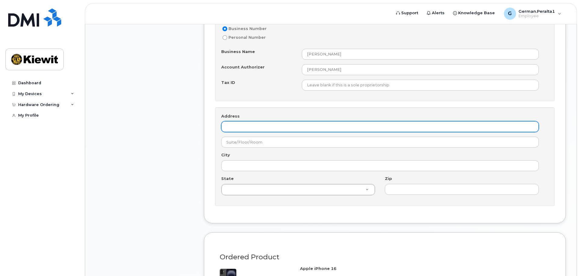
click at [314, 130] on input "Address" at bounding box center [380, 126] width 318 height 11
click at [298, 126] on input "3831 Technology Forest Drive" at bounding box center [380, 126] width 318 height 11
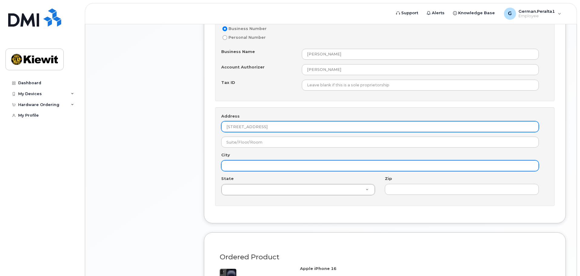
type input "3831 Technology Forest Blvd."
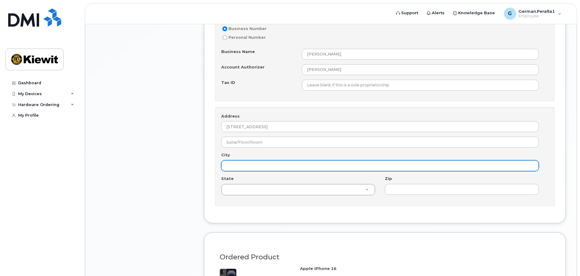
click at [308, 166] on input "City" at bounding box center [380, 165] width 318 height 11
type input "The Woodlands"
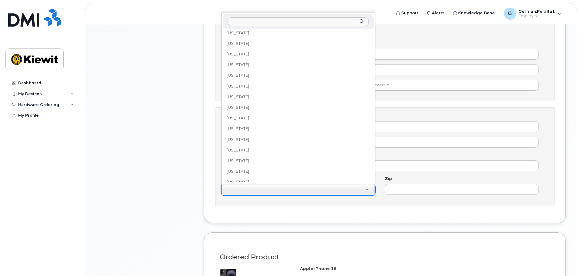
scroll to position [435, 0]
select select "Texas"
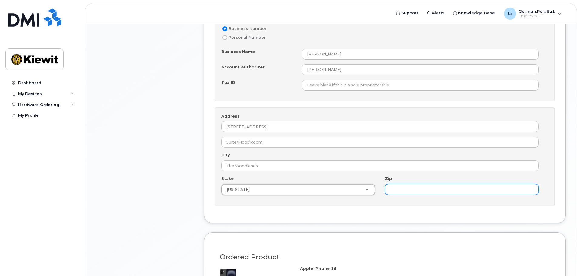
click at [399, 188] on input "Zip" at bounding box center [462, 189] width 154 height 11
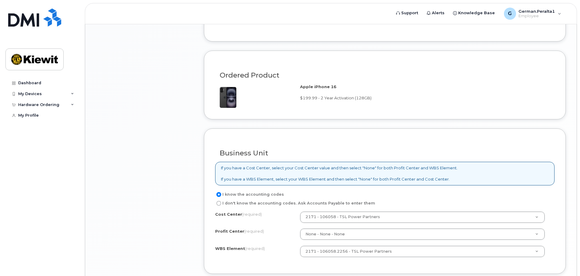
scroll to position [651, 0]
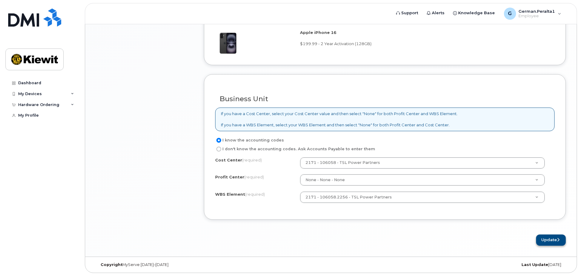
type input "77381"
click at [559, 236] on button "Update" at bounding box center [551, 240] width 30 height 11
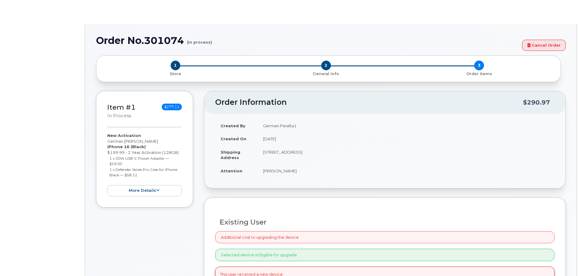
radio input "true"
type input "2973412"
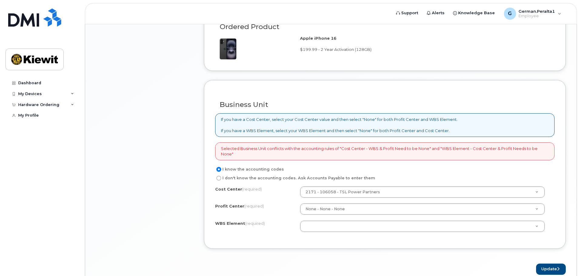
scroll to position [675, 0]
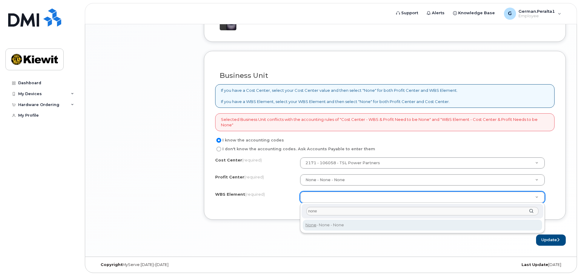
type input "none"
type input "None"
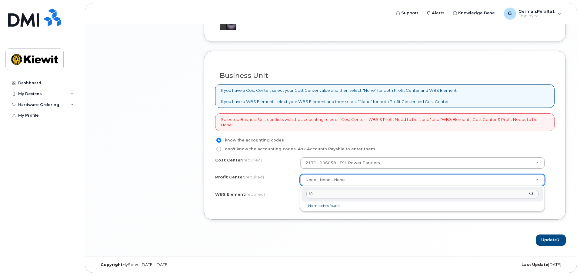
type input "1"
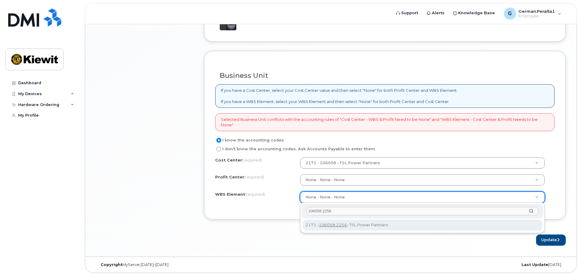
type input "106058.2256"
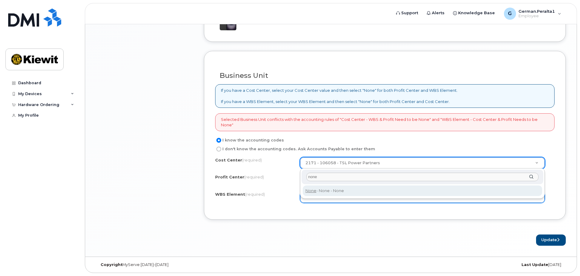
type input "none"
type input "None"
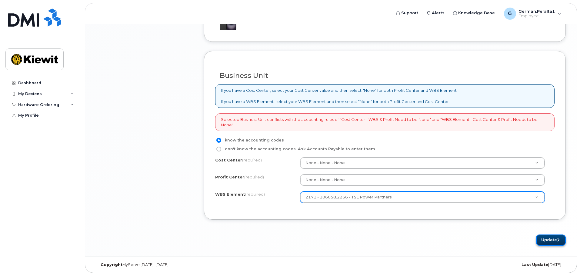
click at [549, 242] on button "Update" at bounding box center [551, 240] width 30 height 11
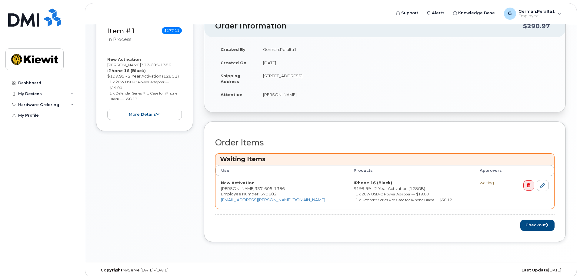
scroll to position [127, 0]
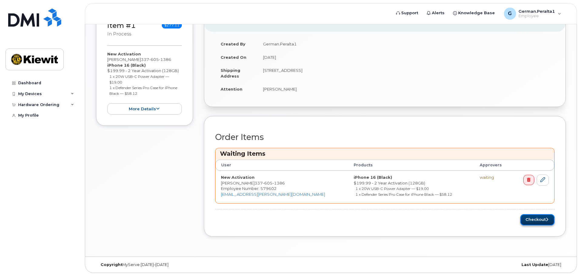
click at [533, 223] on button "Checkout" at bounding box center [538, 219] width 34 height 11
